Goal: Find specific page/section: Find specific page/section

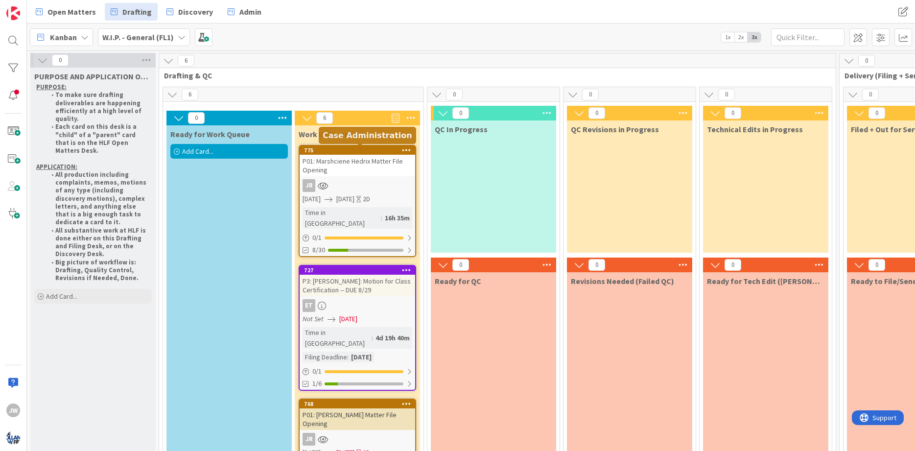
click at [361, 152] on div "775" at bounding box center [359, 150] width 111 height 7
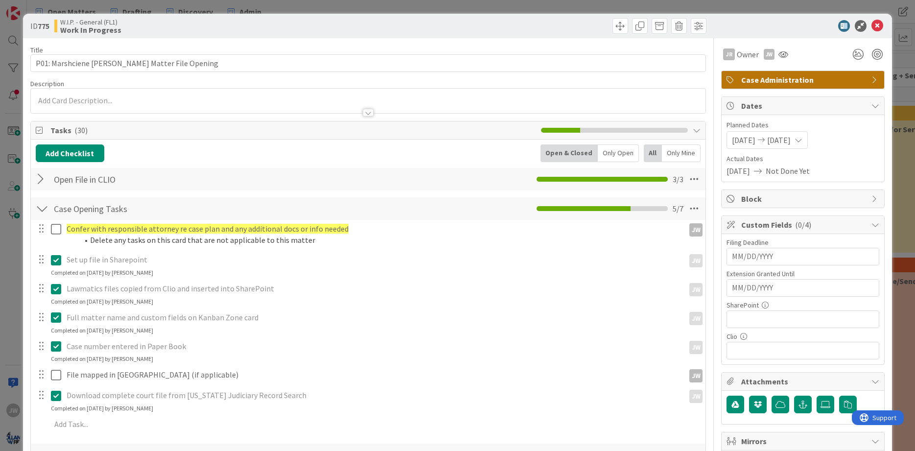
type input "P01: Marshciene [PERSON_NAME] Matter File Opening"
click at [220, 35] on div "ID 775 W.I.P. - General (FL1) Work In Progress" at bounding box center [457, 26] width 869 height 24
click at [882, 21] on icon at bounding box center [877, 26] width 12 height 12
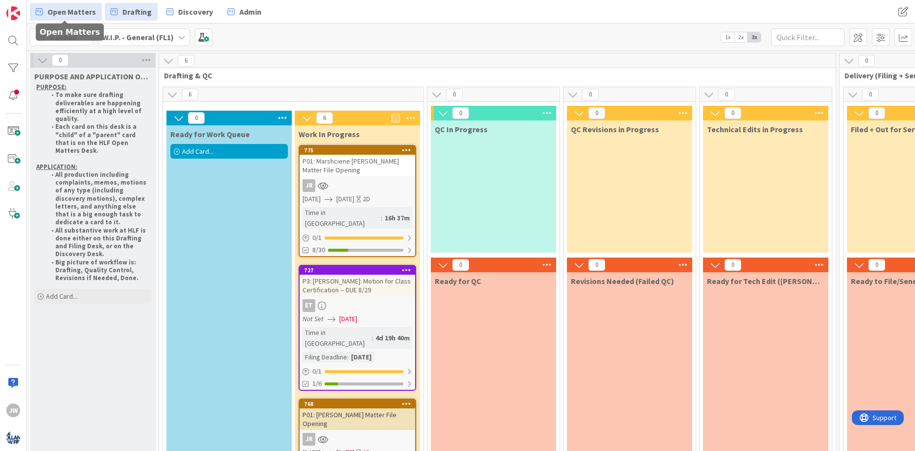
click at [71, 13] on span "Open Matters" at bounding box center [71, 12] width 48 height 12
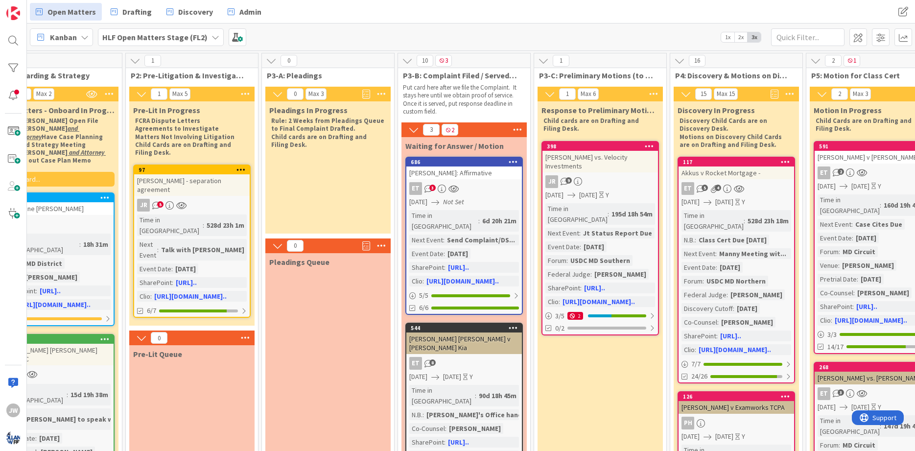
scroll to position [0, 177]
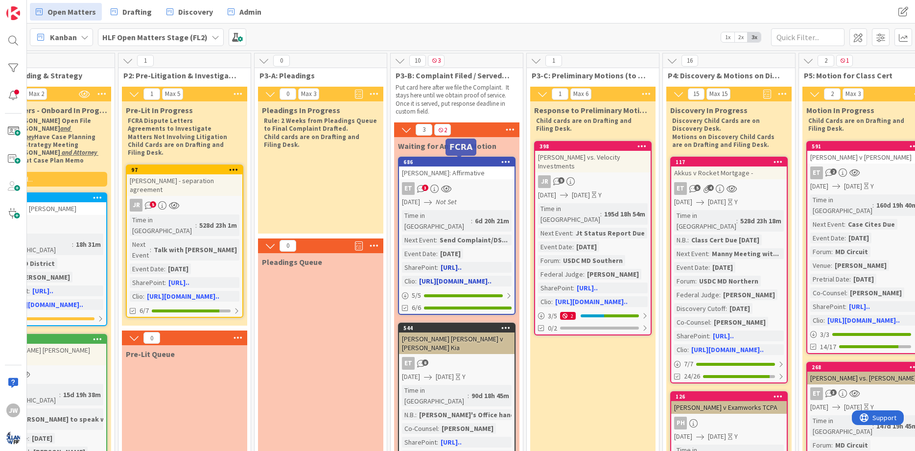
click at [448, 161] on div "686" at bounding box center [458, 162] width 111 height 7
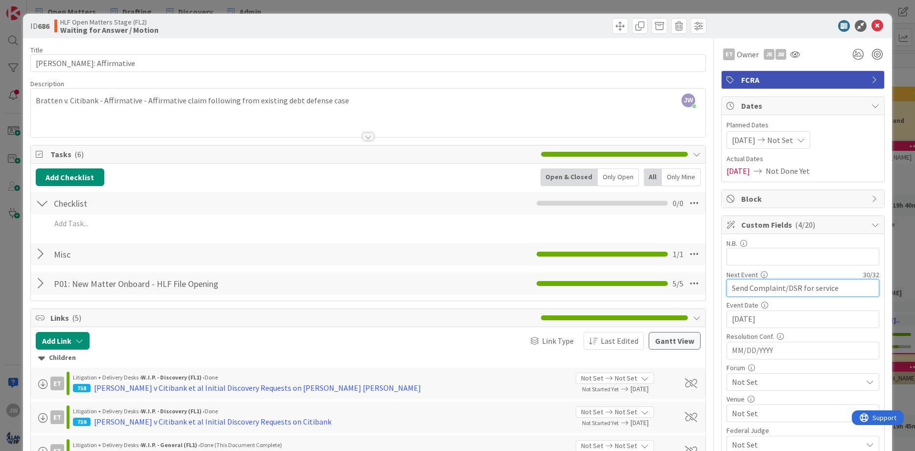
click at [749, 290] on input "Send Complaint/DSR for service" at bounding box center [802, 288] width 153 height 18
click at [743, 290] on input "Send Complaint/DSR for service" at bounding box center [802, 288] width 153 height 18
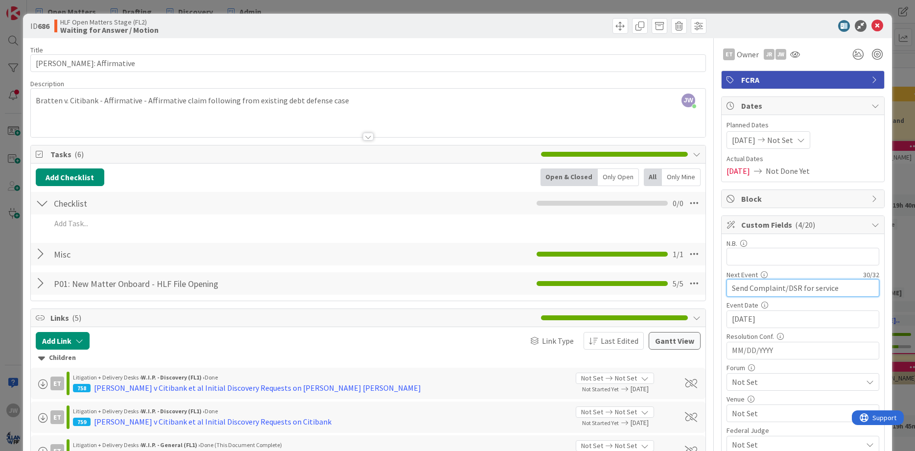
click at [743, 290] on input "Send Complaint/DSR for service" at bounding box center [802, 288] width 153 height 18
type input "Awaiting service from AI"
click at [875, 29] on icon at bounding box center [877, 26] width 12 height 12
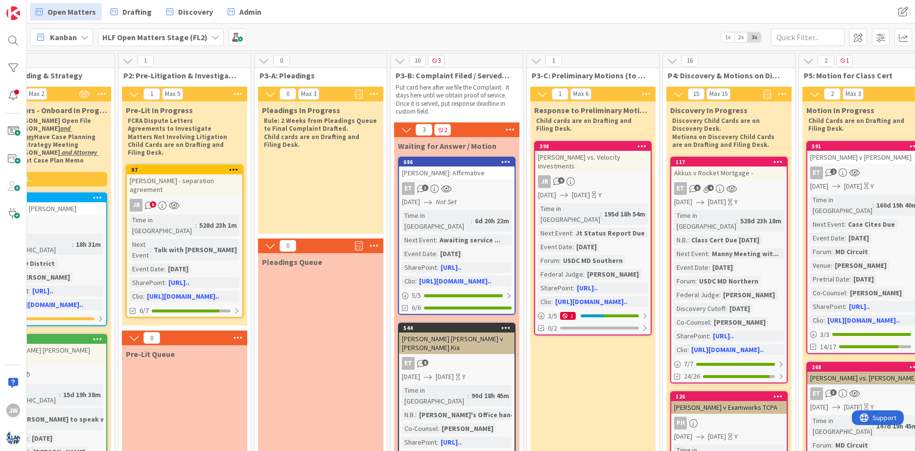
click at [355, 25] on div "Kanban HLF Open Matters Stage (FL2) 1x 2x 3x" at bounding box center [471, 36] width 888 height 27
